Goal: Navigation & Orientation: Find specific page/section

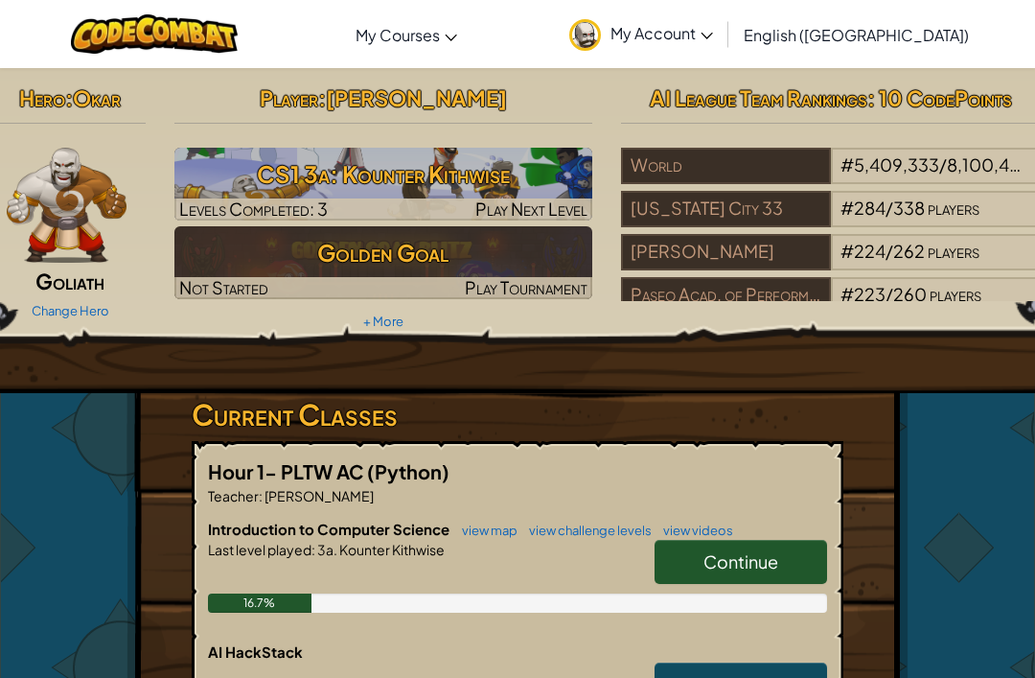
click at [713, 27] on span "My Account" at bounding box center [662, 33] width 103 height 20
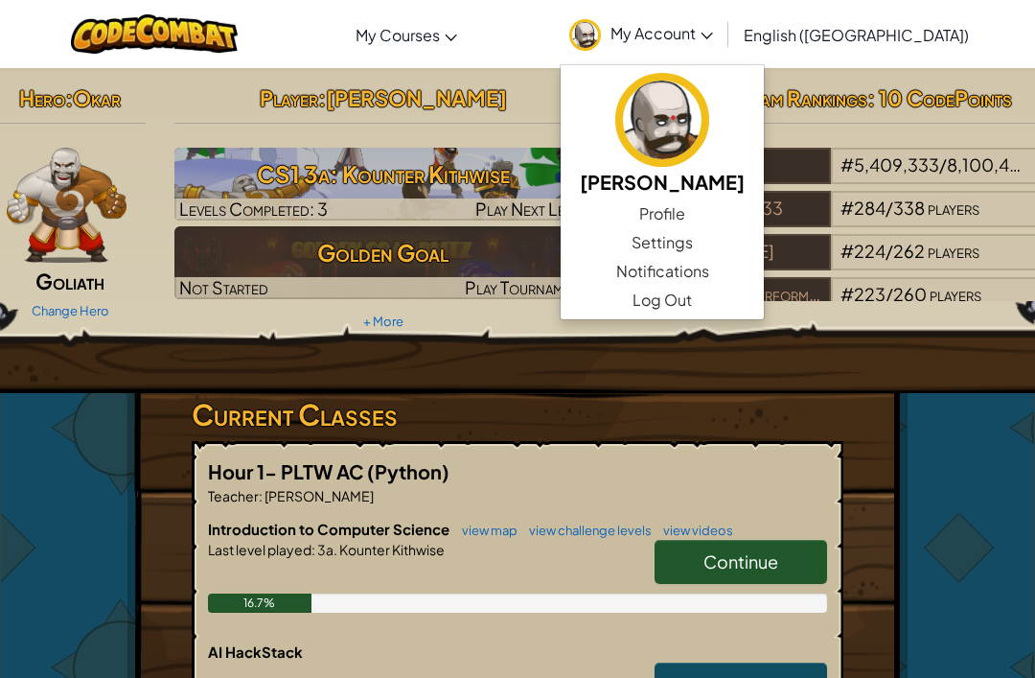
click at [895, 412] on div "Hero : Okar Goliath Change Hero Player : [PERSON_NAME] CS1 3a: Kounter Kithwise…" at bounding box center [518, 544] width 782 height 952
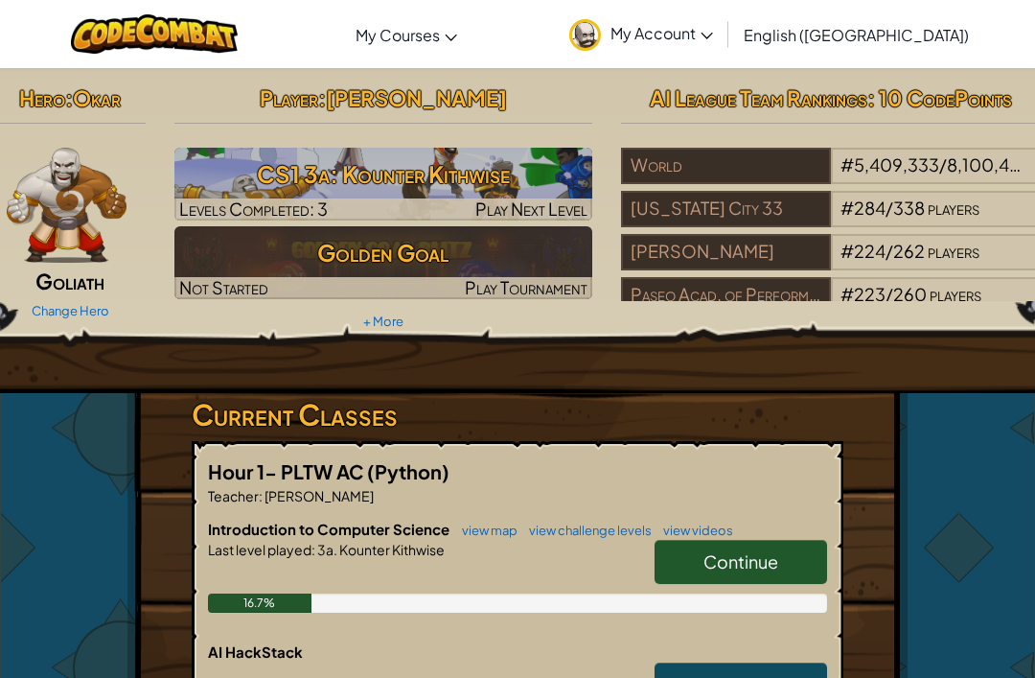
click at [869, 412] on div "Hero : Okar Goliath Change Hero Player : [PERSON_NAME] CS1 3a: Kounter Kithwise…" at bounding box center [518, 544] width 782 height 952
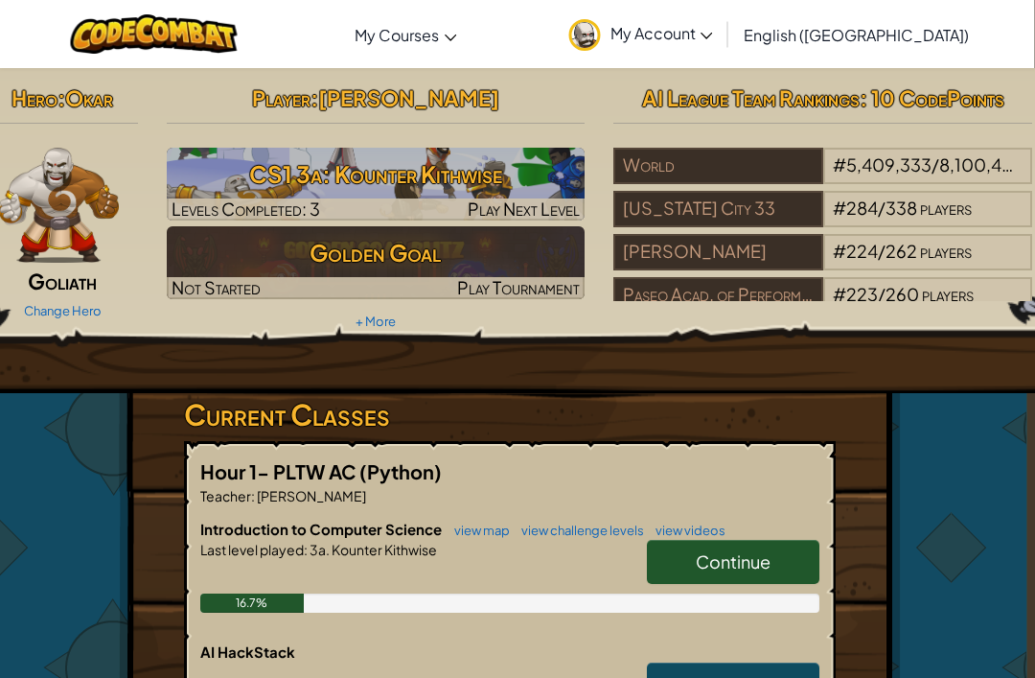
scroll to position [0, 8]
click at [467, 25] on link "My Courses" at bounding box center [406, 35] width 121 height 52
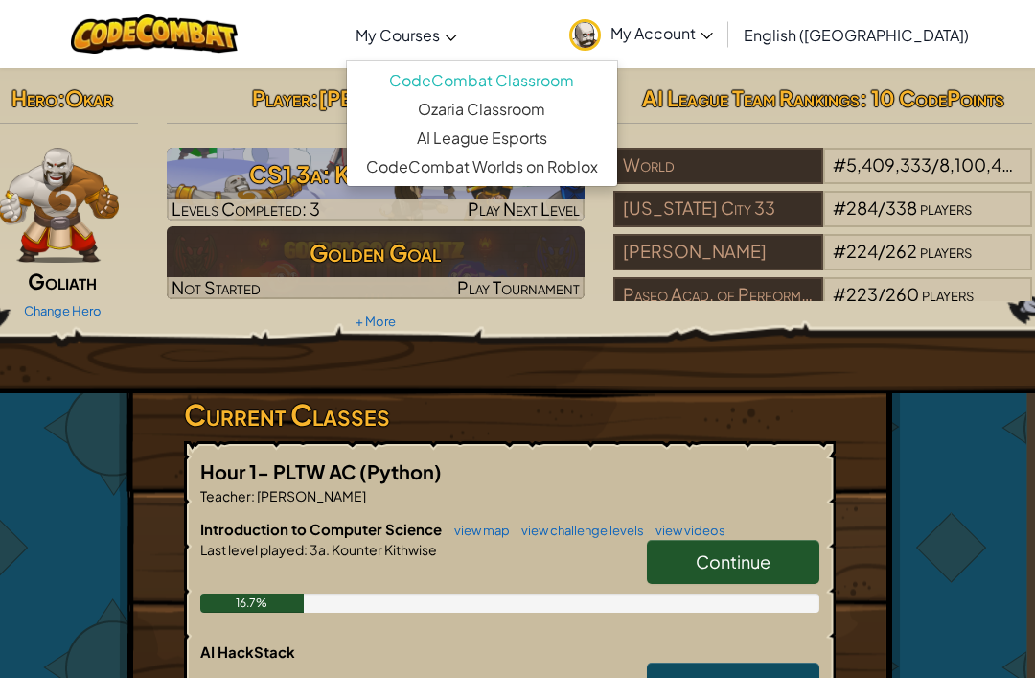
click at [440, 25] on span "My Courses" at bounding box center [398, 35] width 84 height 20
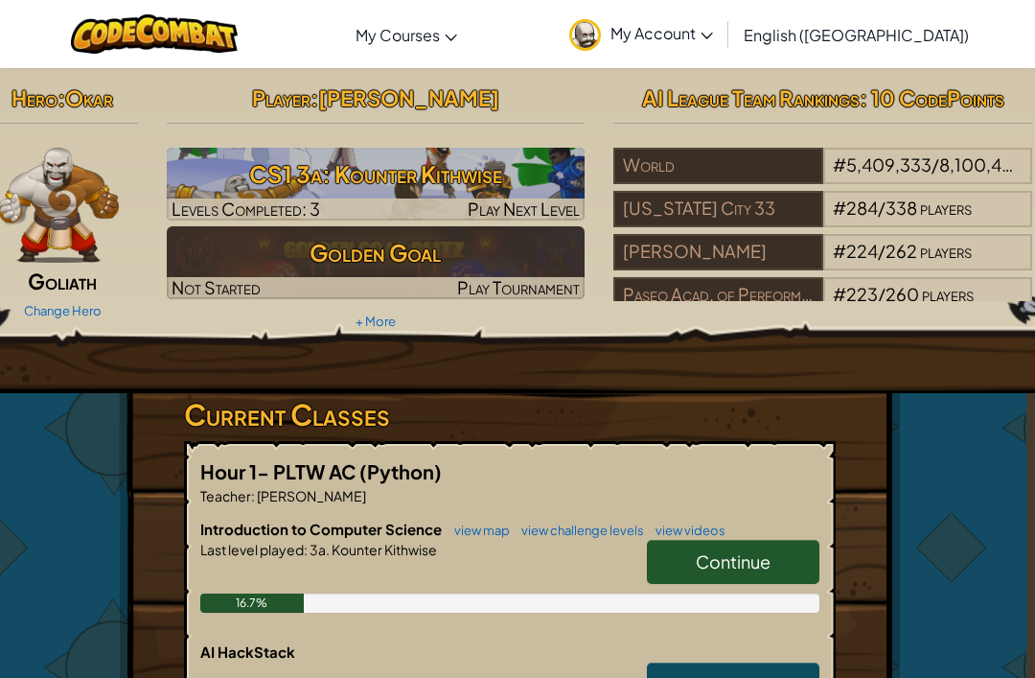
click at [440, 38] on span "My Courses" at bounding box center [398, 35] width 84 height 20
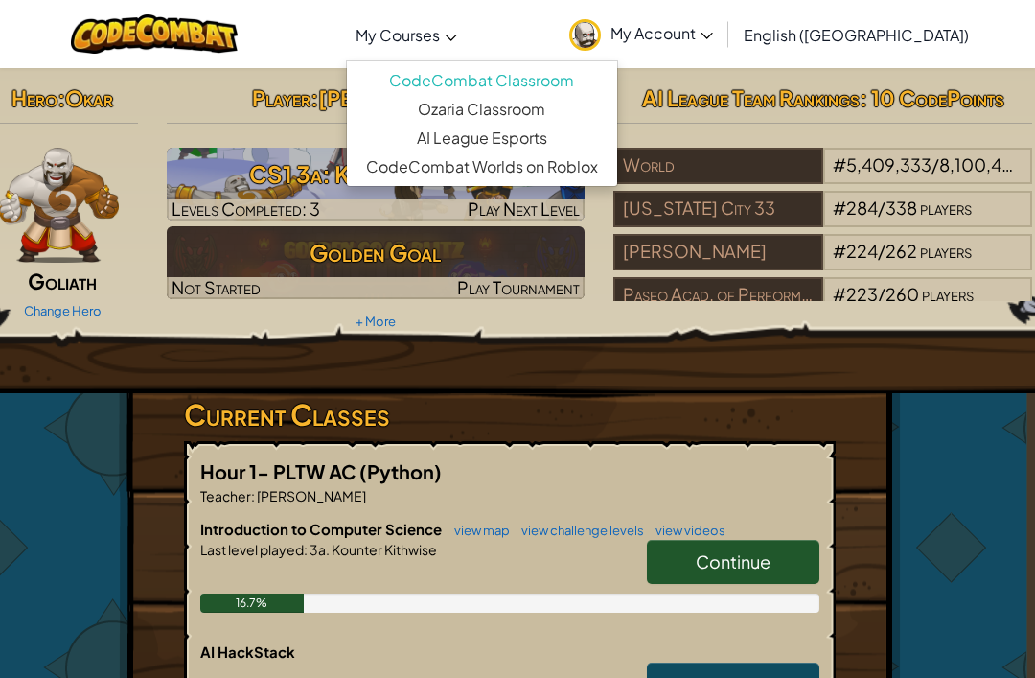
click at [1004, 78] on h2 "AI League Team Rankings : 10 CodePoints" at bounding box center [823, 98] width 419 height 40
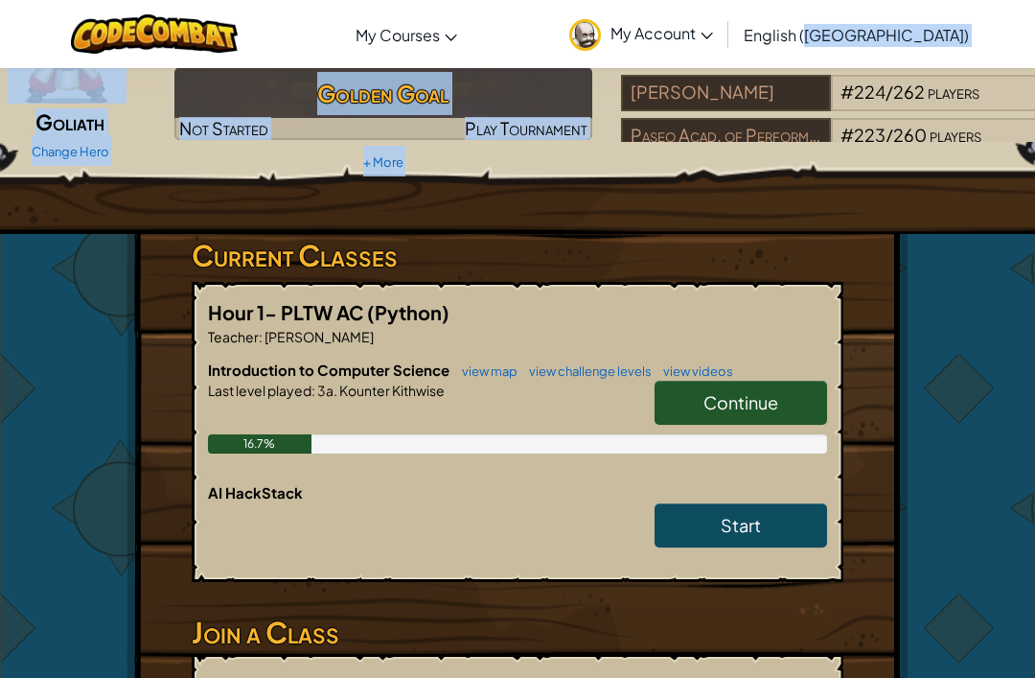
scroll to position [249, 0]
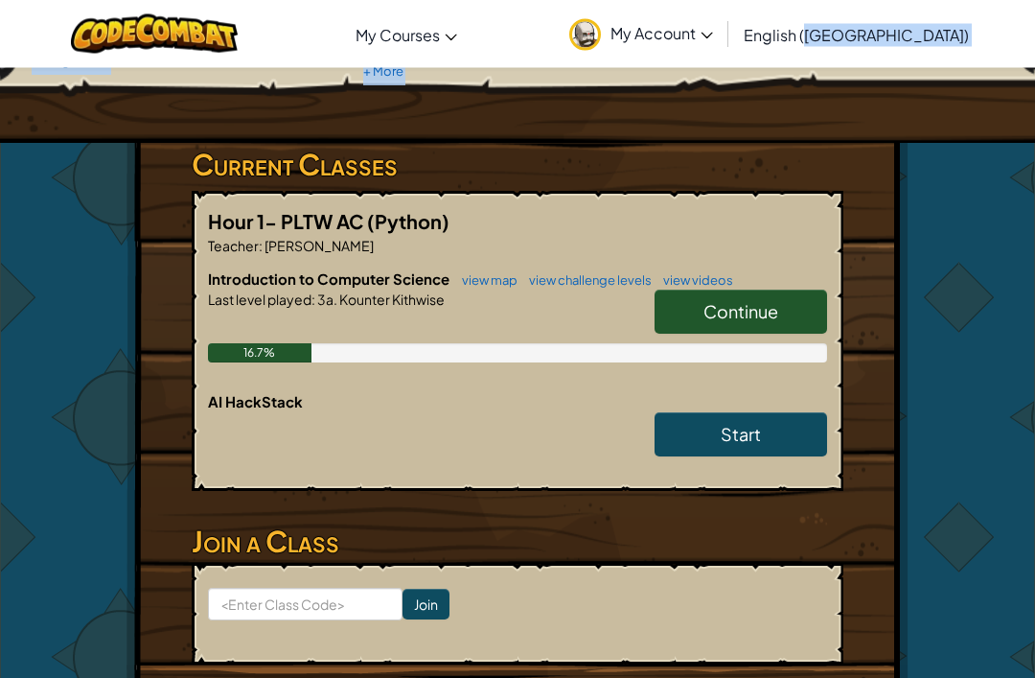
click at [902, 432] on div "Hero : Okar Goliath Change Hero Player : [PERSON_NAME] CS1 3a: Kounter Kithwise…" at bounding box center [518, 295] width 782 height 952
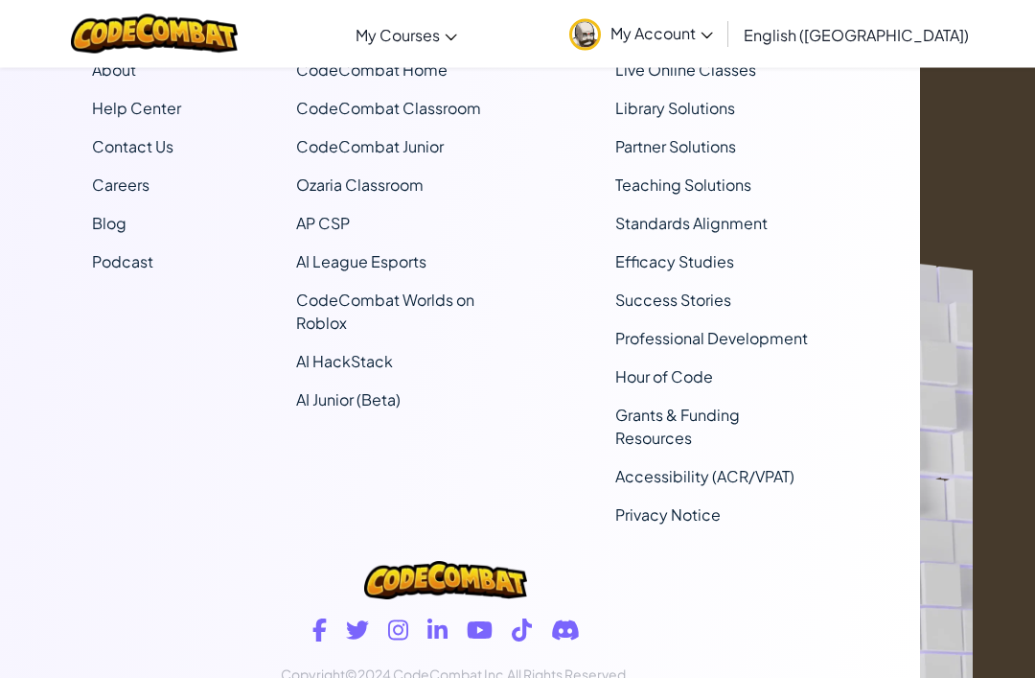
scroll to position [1341, 62]
